Goal: Task Accomplishment & Management: Manage account settings

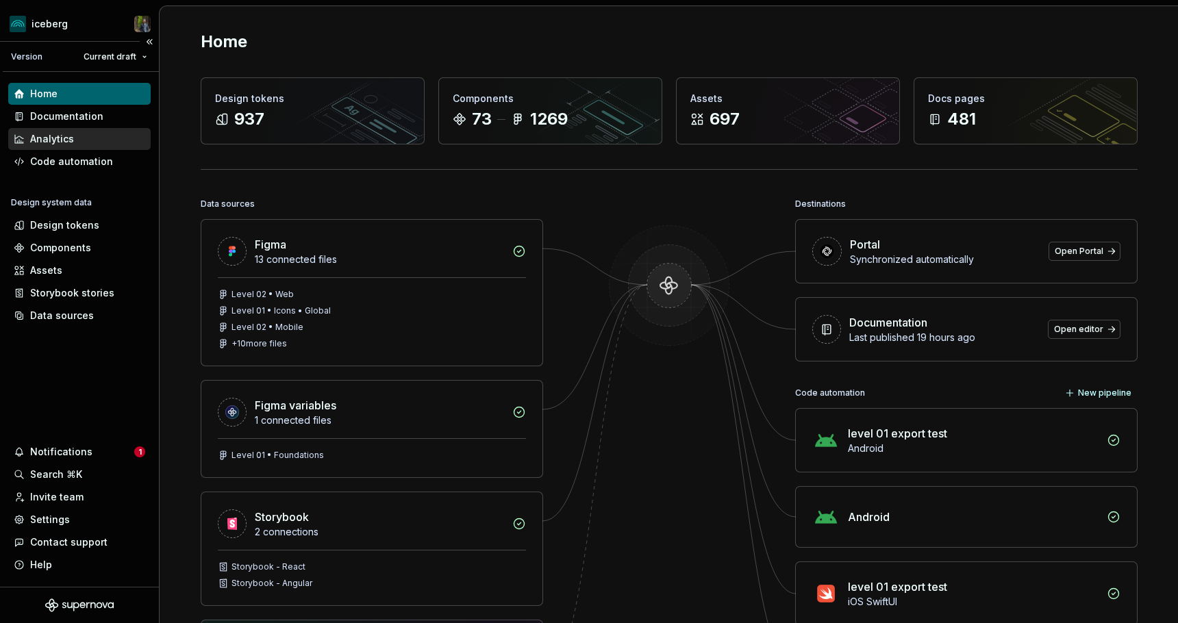
click at [83, 141] on div "Analytics" at bounding box center [80, 139] width 132 height 14
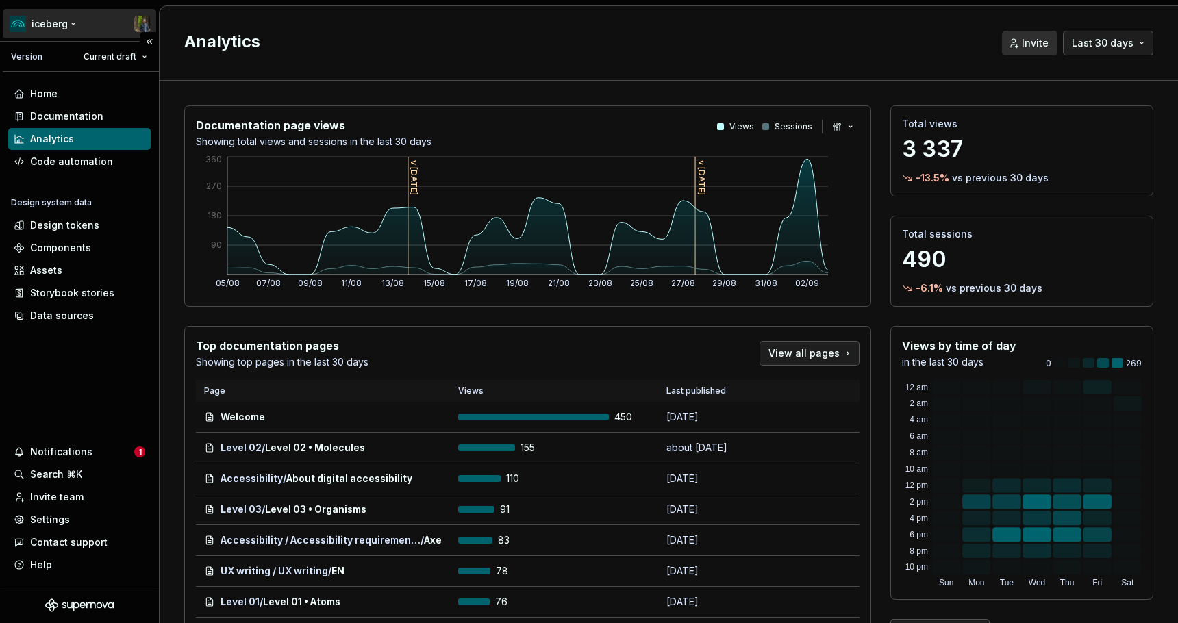
click at [68, 28] on html "iceberg Version Current draft Home Documentation Analytics Code automation Desi…" at bounding box center [589, 311] width 1178 height 623
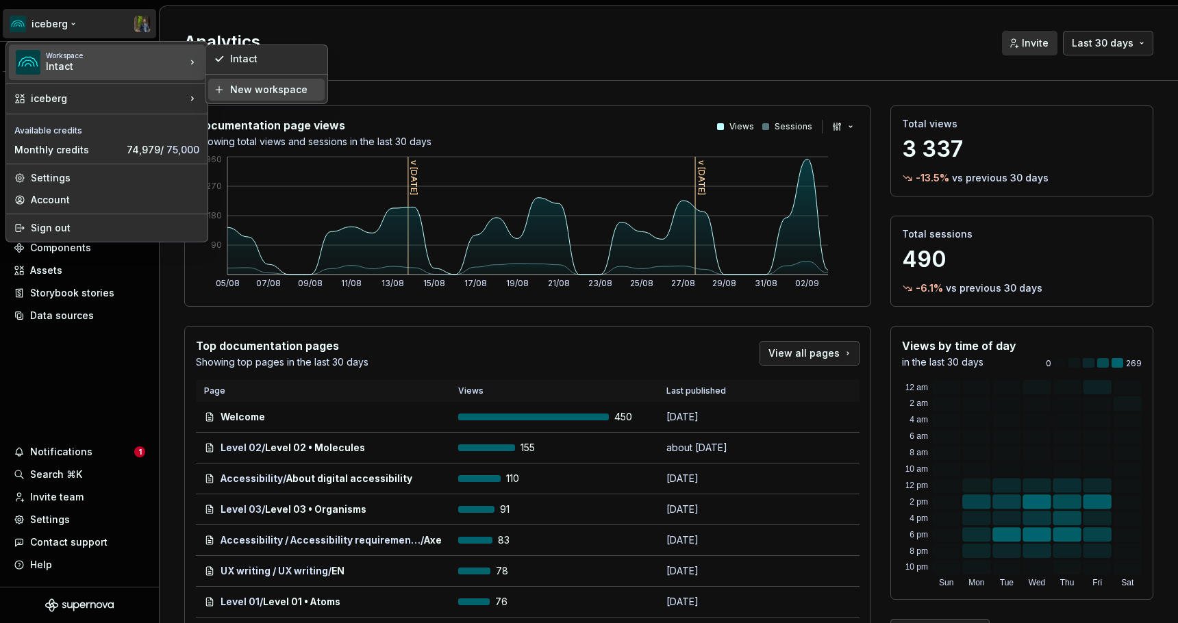
click at [280, 85] on div "New workspace" at bounding box center [274, 90] width 89 height 14
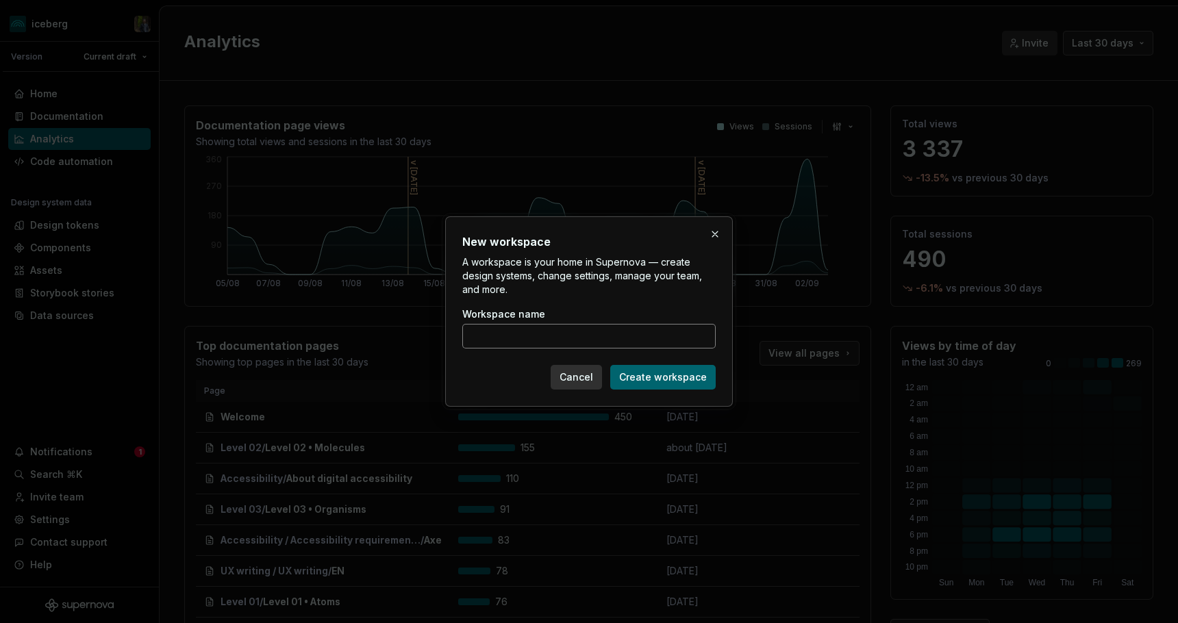
click at [552, 338] on input "Workspace name" at bounding box center [588, 336] width 253 height 25
click at [549, 337] on input "Workspace name" at bounding box center [588, 336] width 253 height 25
click at [506, 334] on input "Workspace name" at bounding box center [588, 336] width 253 height 25
click at [506, 335] on input "Workspace name" at bounding box center [588, 336] width 253 height 25
click at [506, 336] on input "Workspace name" at bounding box center [588, 336] width 253 height 25
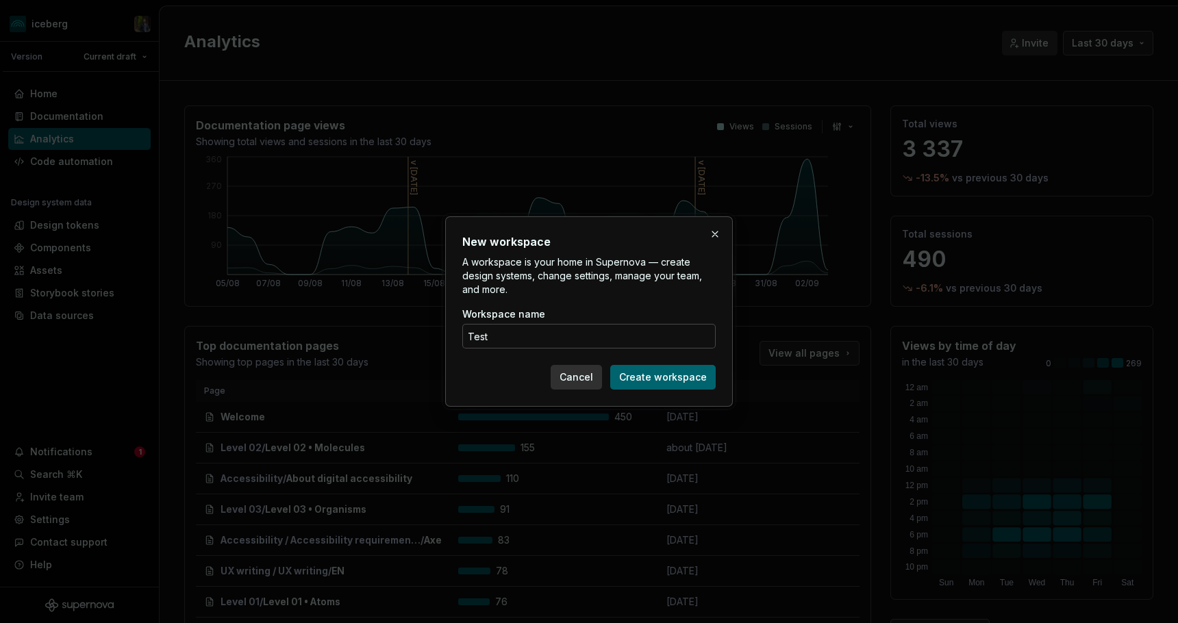
type input "Test"
click at [532, 311] on label "Workspace name" at bounding box center [503, 315] width 83 height 14
click at [532, 324] on input "Test" at bounding box center [588, 336] width 253 height 25
click at [652, 375] on span "Create workspace" at bounding box center [663, 378] width 88 height 14
click at [588, 236] on h2 "New workspace" at bounding box center [588, 242] width 253 height 16
